Goal: Find specific page/section: Find specific page/section

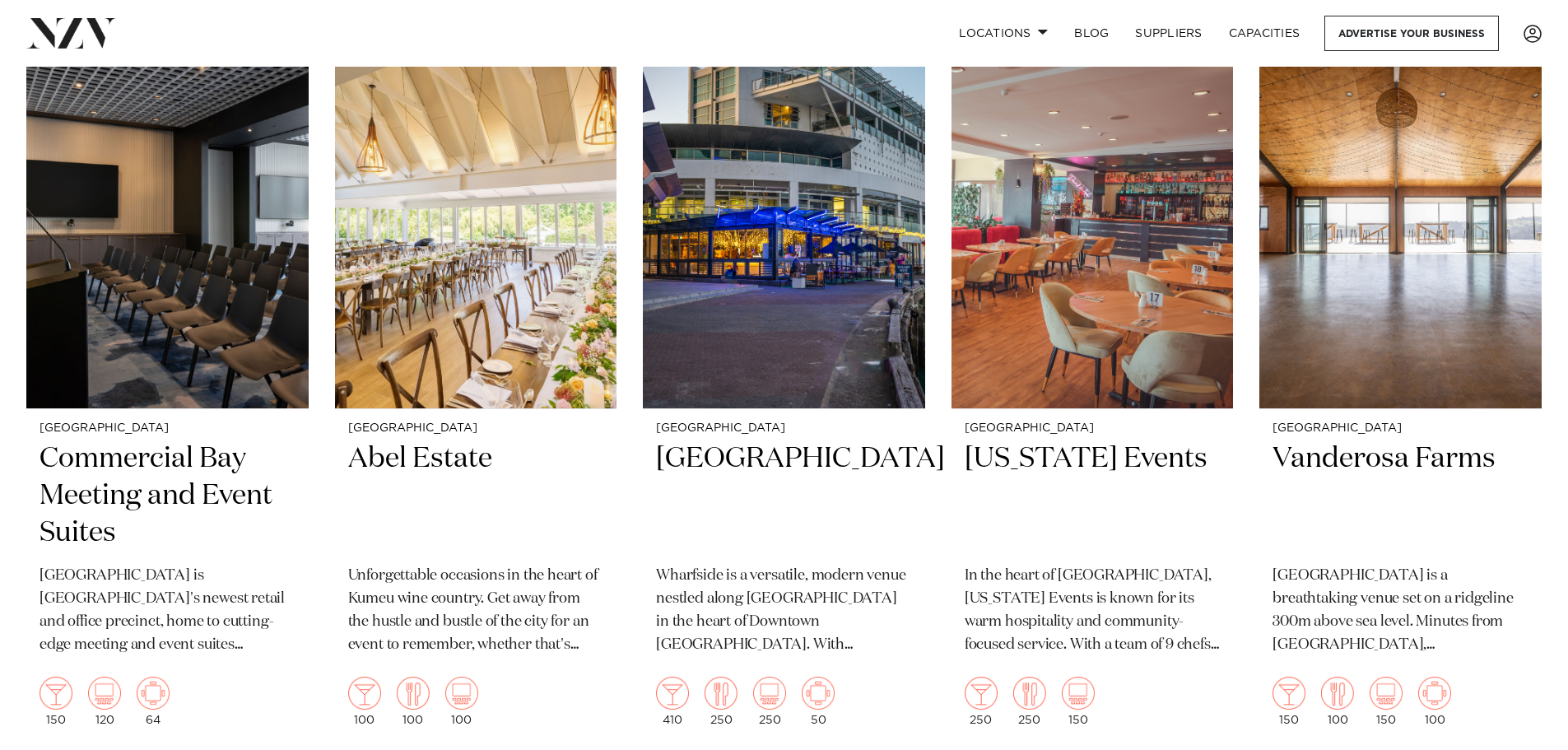
scroll to position [2634, 0]
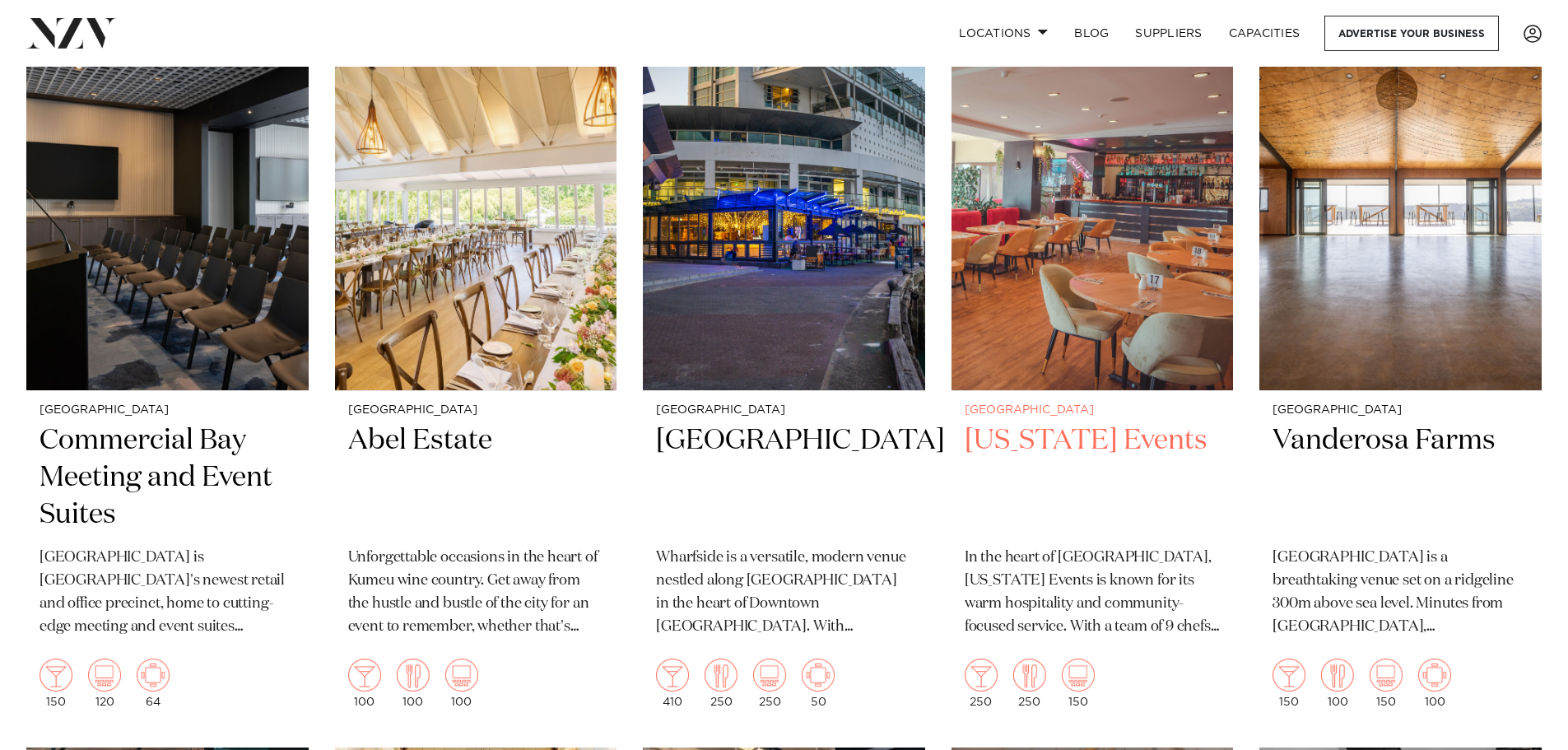
click at [1028, 438] on h2 "[US_STATE] Events" at bounding box center [1093, 478] width 256 height 111
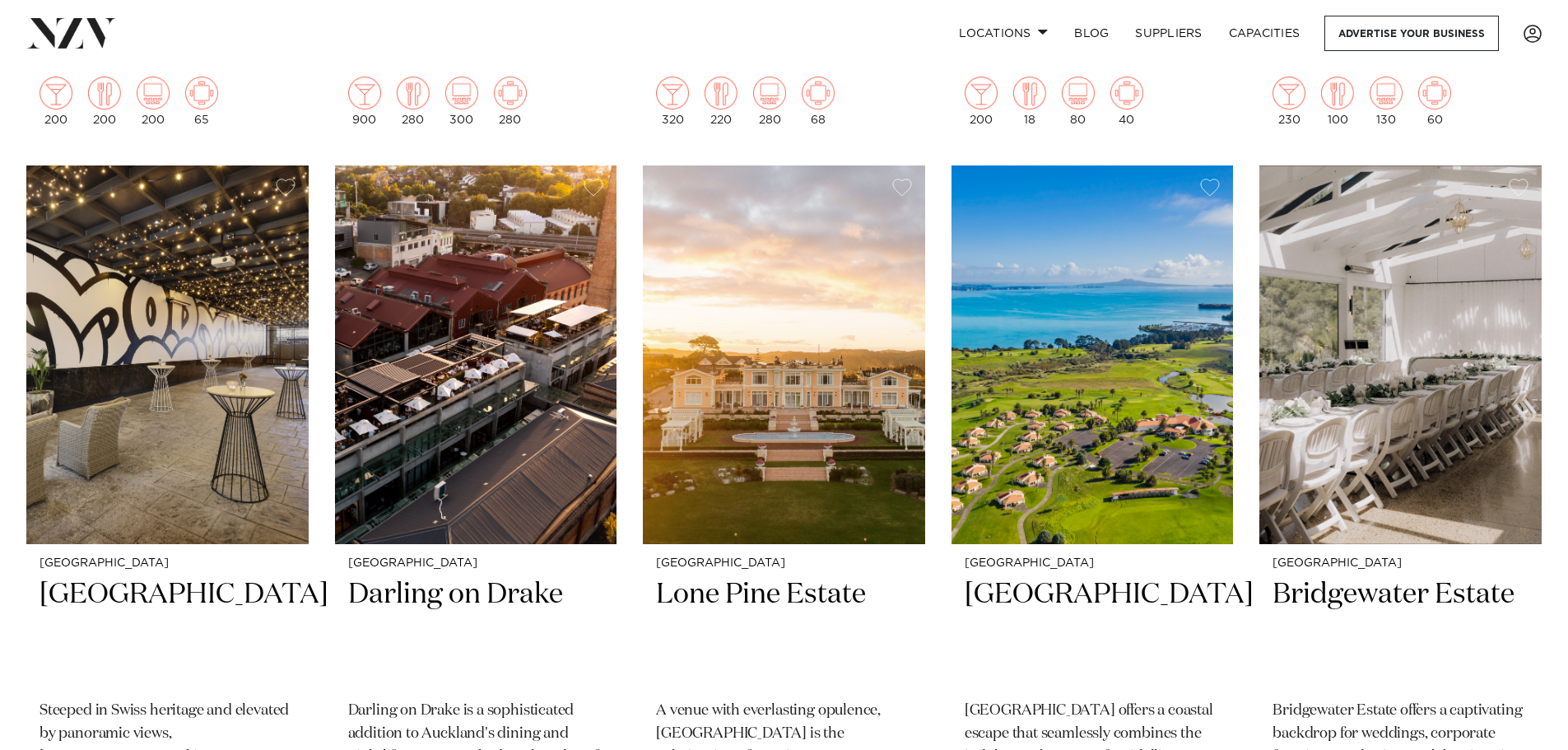
scroll to position [4765, 0]
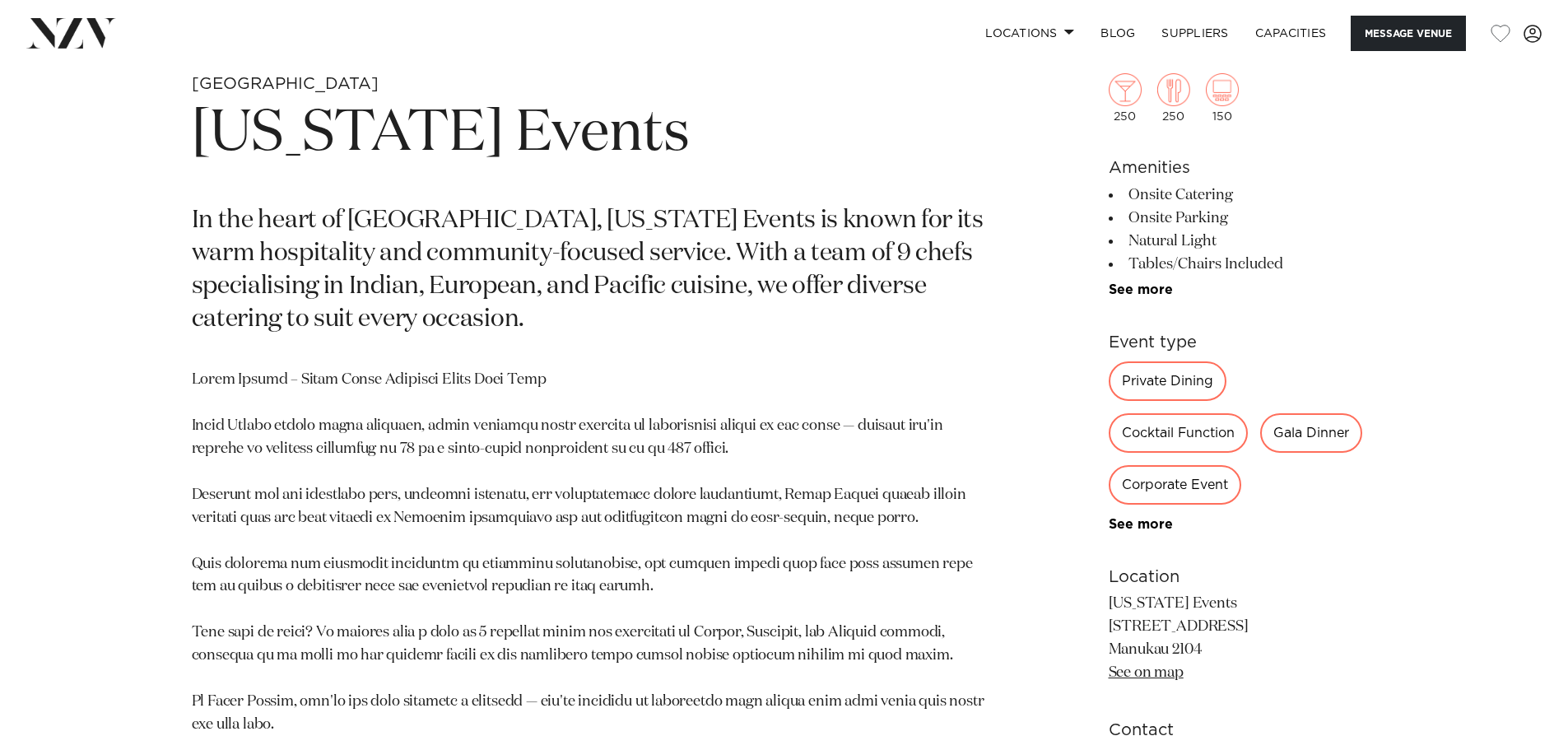
scroll to position [823, 0]
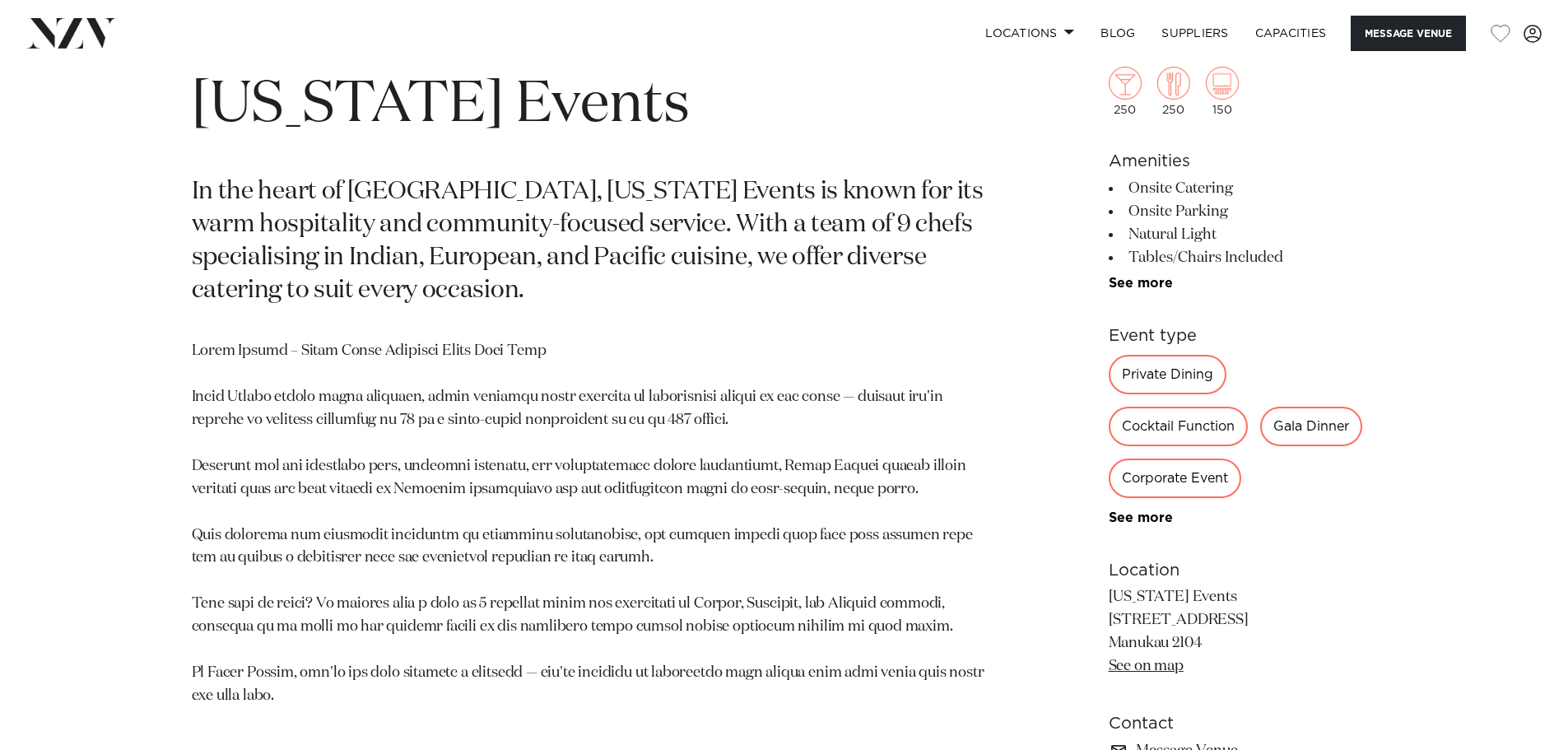
click at [1164, 382] on div "Private Dining" at bounding box center [1168, 375] width 117 height 40
click at [1135, 374] on div "Private Dining" at bounding box center [1168, 375] width 117 height 40
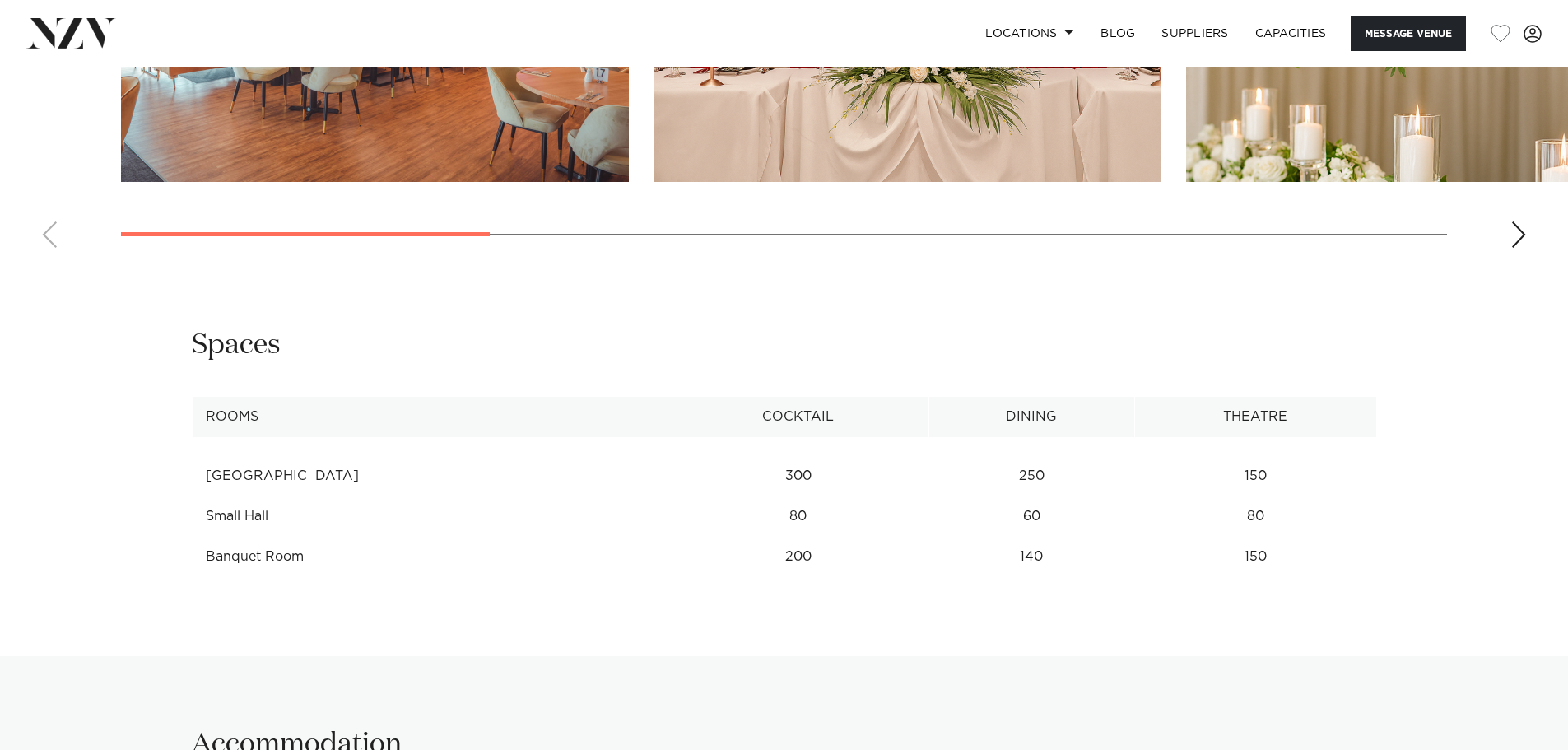
scroll to position [1975, 0]
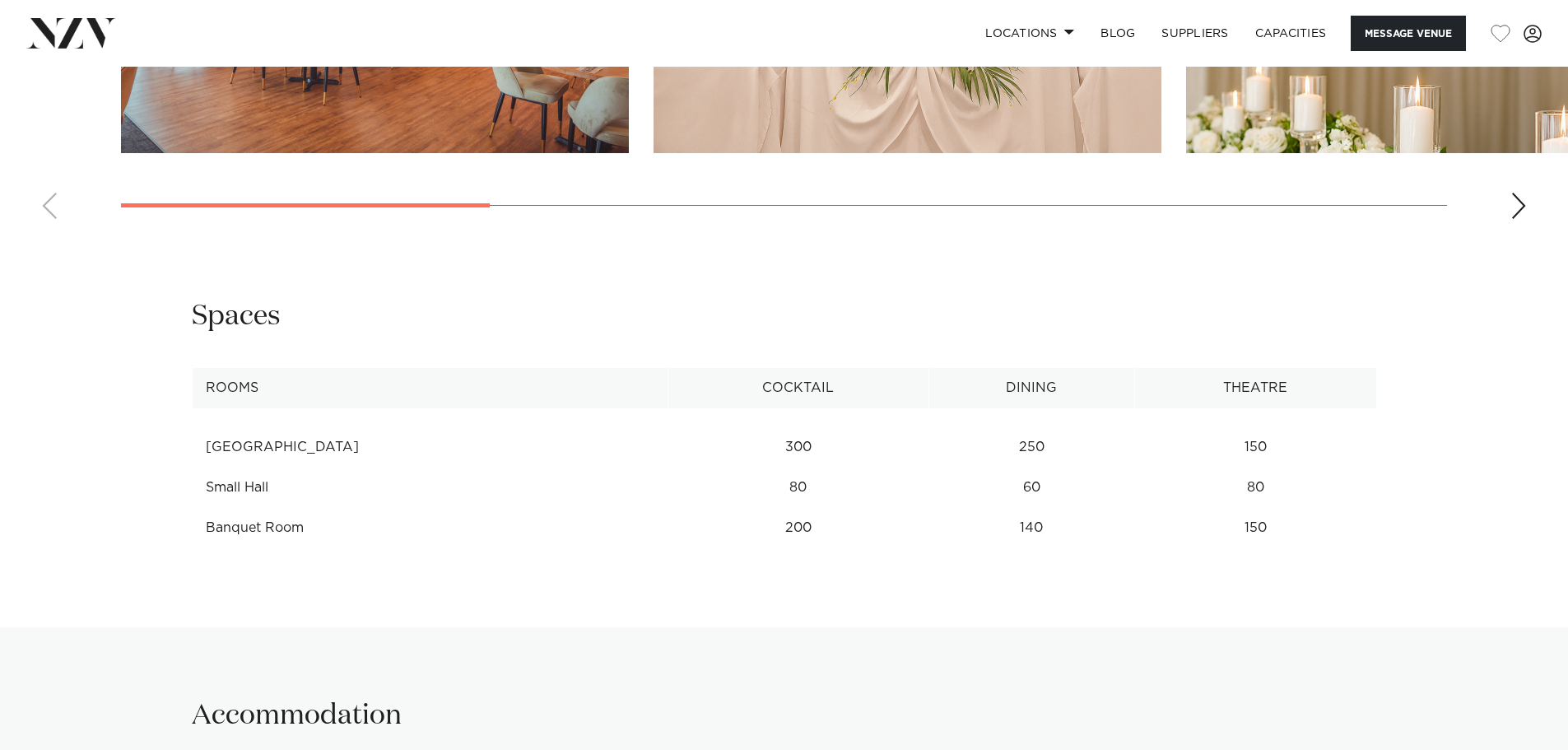
click at [226, 485] on td "Small Hall" at bounding box center [429, 487] width 476 height 41
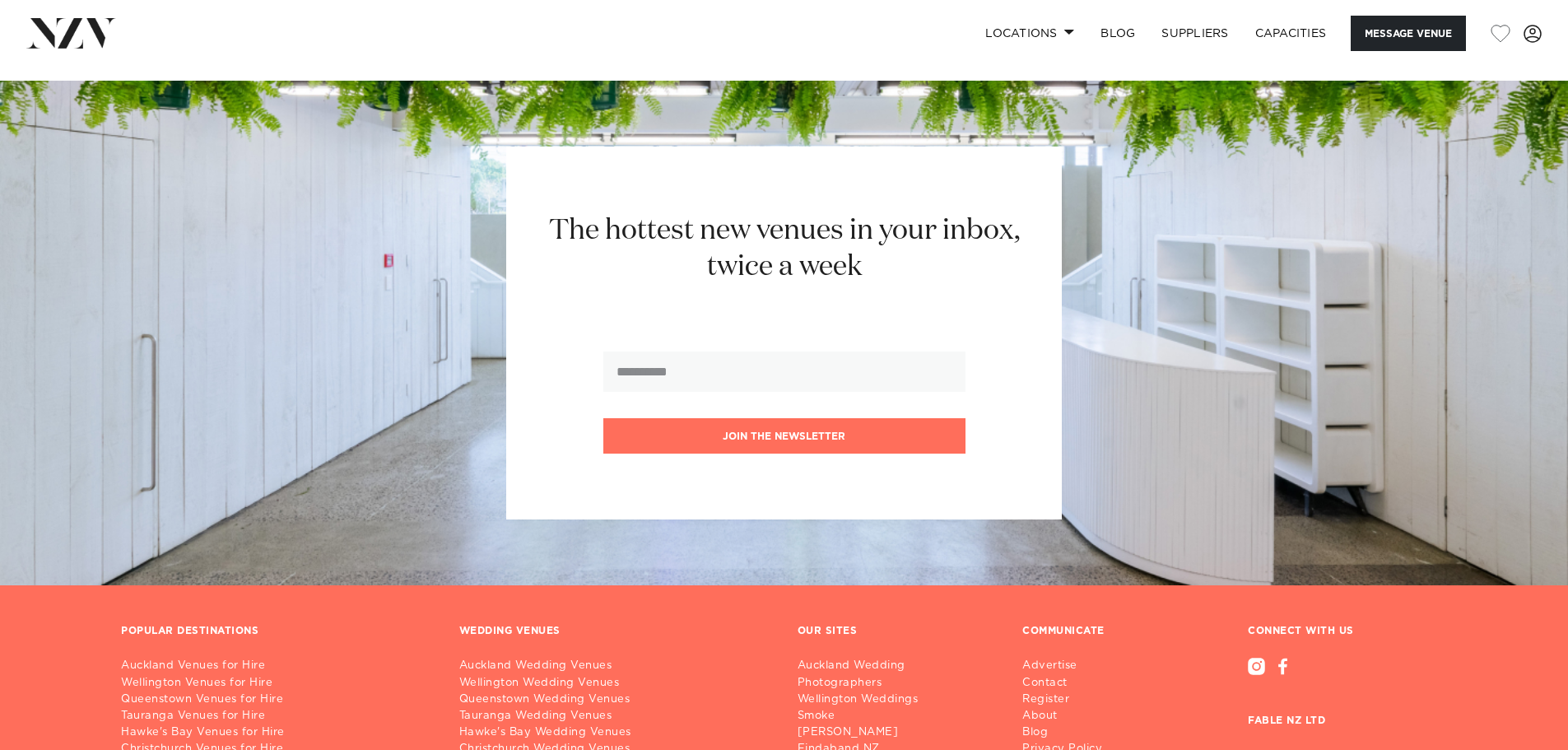
scroll to position [2966, 0]
